Goal: Check status: Check status

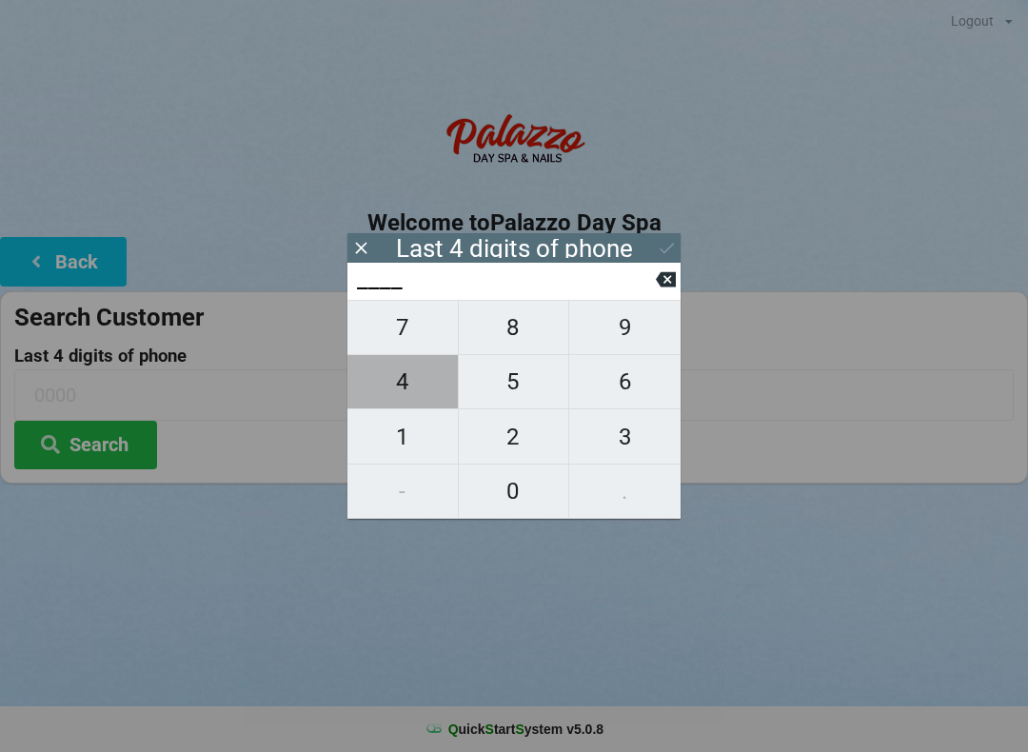
click at [406, 381] on span "4" at bounding box center [403, 382] width 110 height 40
type input "4___"
click at [505, 440] on span "2" at bounding box center [514, 437] width 110 height 40
type input "42__"
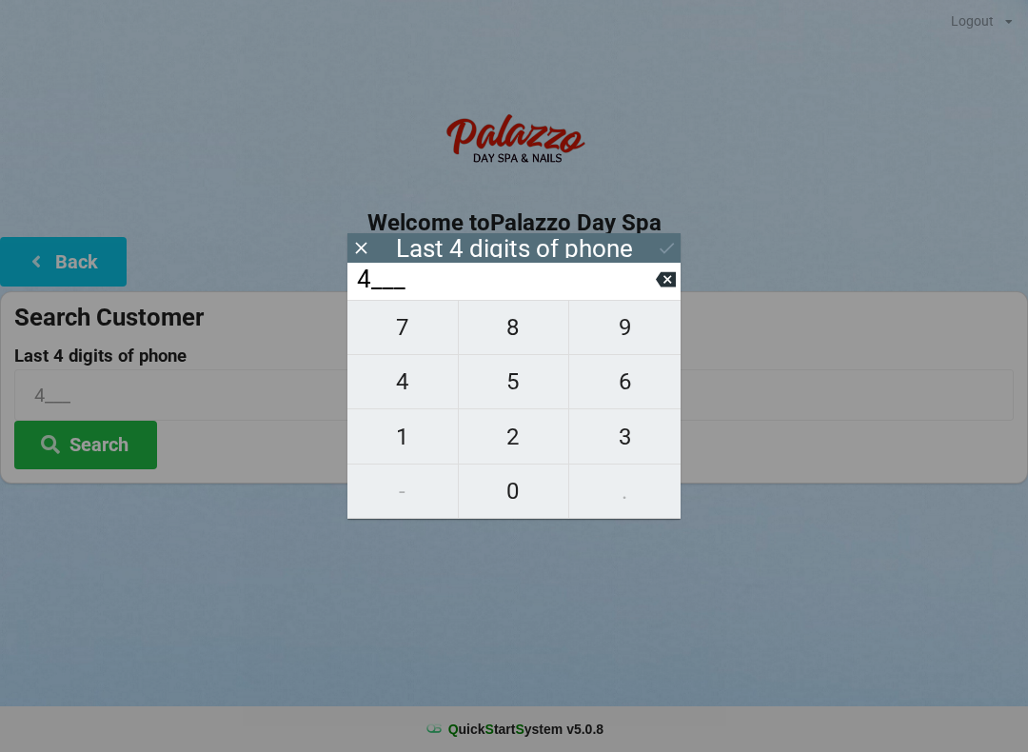
type input "42__"
click at [628, 387] on span "6" at bounding box center [624, 382] width 111 height 40
type input "426_"
click at [635, 378] on span "6" at bounding box center [624, 382] width 111 height 40
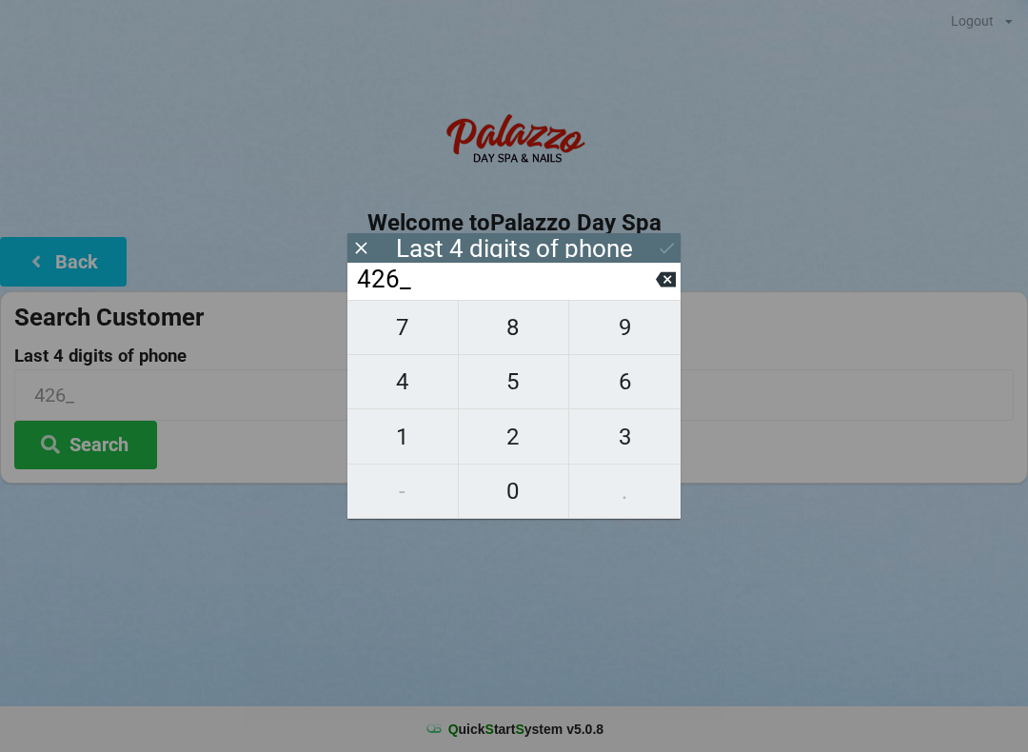
type input "4266"
click at [552, 255] on div "Last 4 digits of phone" at bounding box center [514, 248] width 237 height 19
click at [664, 247] on icon at bounding box center [667, 248] width 20 height 20
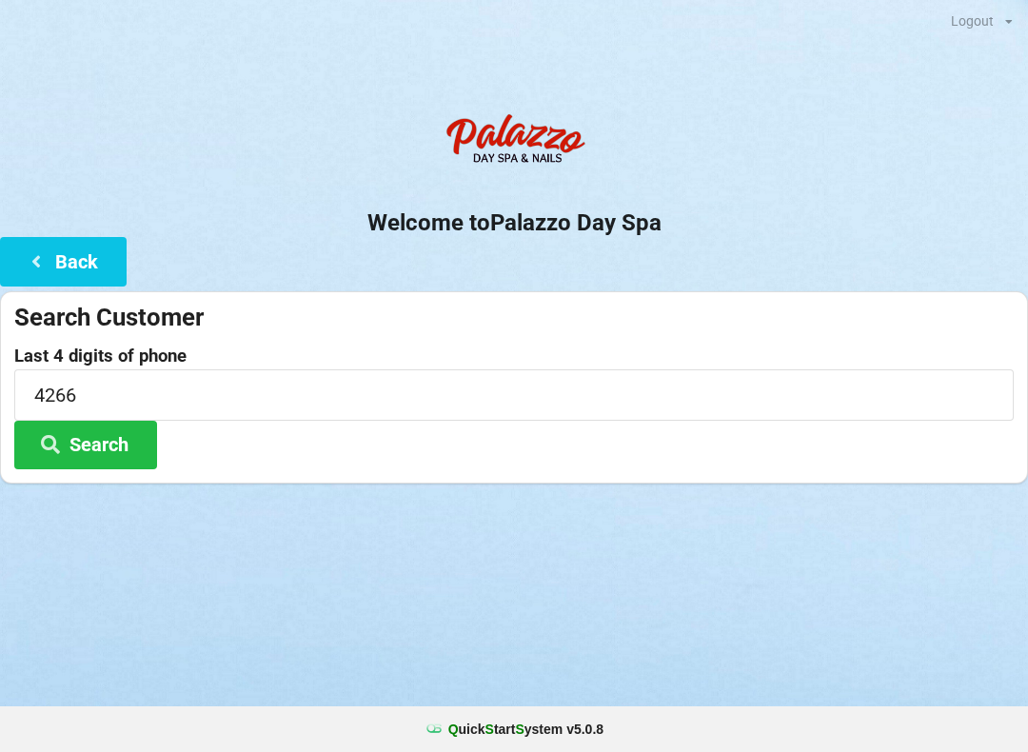
click at [110, 427] on button "Search" at bounding box center [85, 445] width 143 height 49
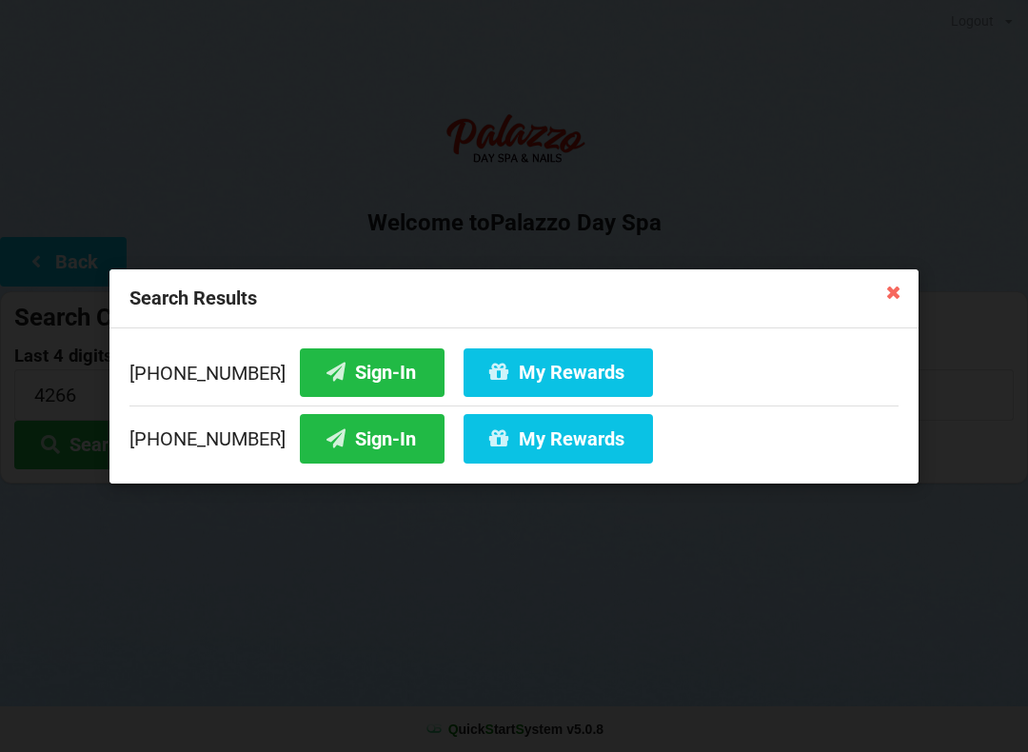
click at [362, 427] on button "Sign-In" at bounding box center [372, 438] width 145 height 49
